Goal: Task Accomplishment & Management: Use online tool/utility

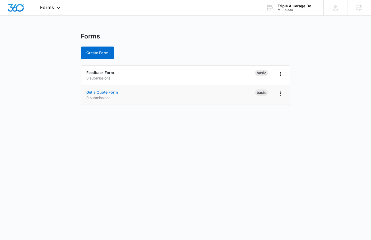
click at [110, 94] on link "Get a Quote Form" at bounding box center [102, 92] width 32 height 4
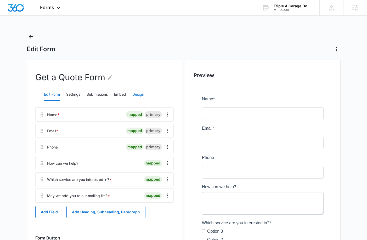
click at [142, 94] on button "Design" at bounding box center [138, 94] width 12 height 13
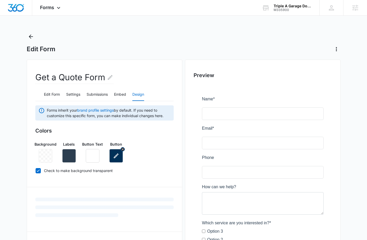
click at [116, 157] on icon "button" at bounding box center [116, 156] width 6 height 6
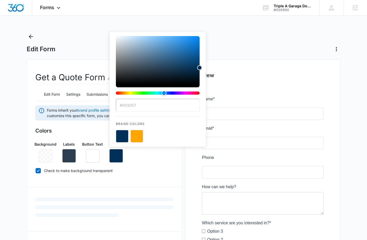
click at [138, 133] on button "color-picker-container" at bounding box center [136, 136] width 13 height 13
type input "#FFA500"
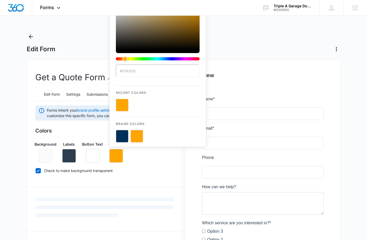
click at [141, 169] on label "Check to make background transparent" at bounding box center [104, 170] width 138 height 5
click at [36, 170] on input "Check to make background transparent" at bounding box center [35, 170] width 0 height 0
checkbox input "false"
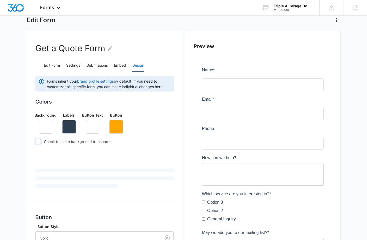
scroll to position [52, 0]
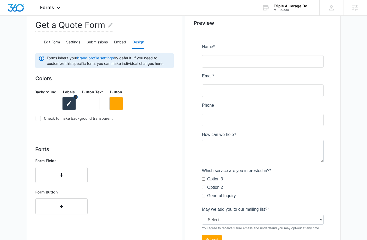
click at [70, 104] on icon "button" at bounding box center [69, 103] width 6 height 6
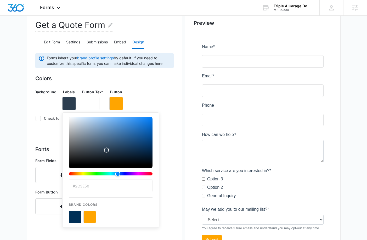
click at [74, 215] on button "color-picker-container" at bounding box center [75, 217] width 13 height 13
type input "#003057"
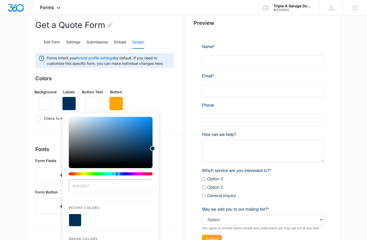
click at [138, 90] on div "Background Labels #003057 Recent Colors Brand Colors Button Text Button" at bounding box center [104, 97] width 138 height 25
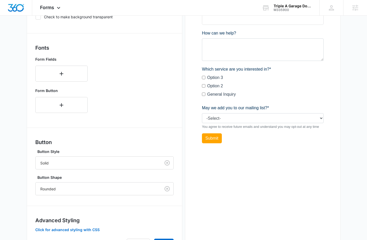
scroll to position [184, 0]
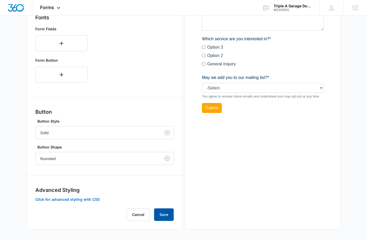
click at [161, 216] on button "Save" at bounding box center [164, 214] width 20 height 13
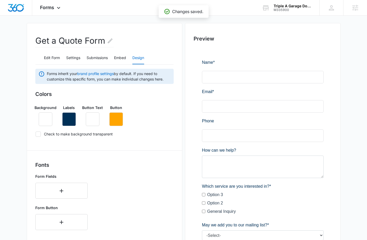
scroll to position [27, 0]
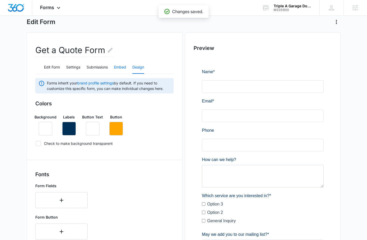
click at [117, 67] on button "Embed" at bounding box center [120, 67] width 12 height 13
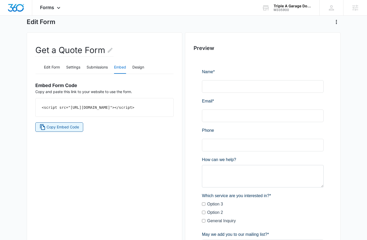
click at [63, 130] on span "Copy Embed Code" at bounding box center [63, 127] width 32 height 6
click at [50, 5] on span "Forms" at bounding box center [47, 7] width 14 height 5
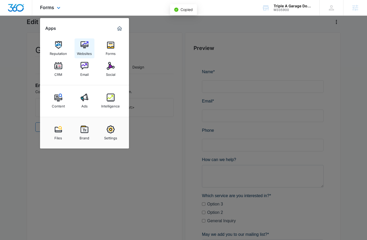
click at [85, 48] on img at bounding box center [85, 45] width 8 height 8
